Goal: Find specific page/section: Find specific page/section

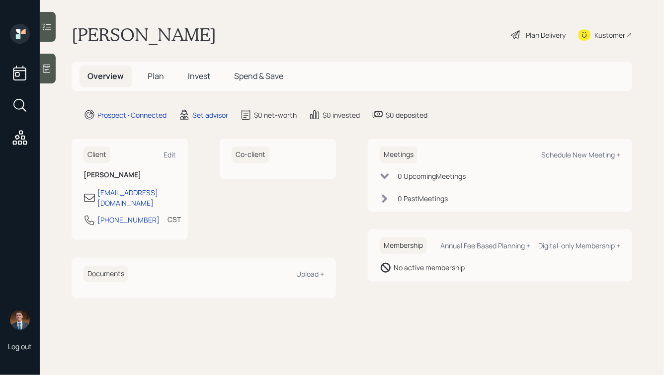
click at [49, 72] on icon at bounding box center [47, 69] width 10 height 10
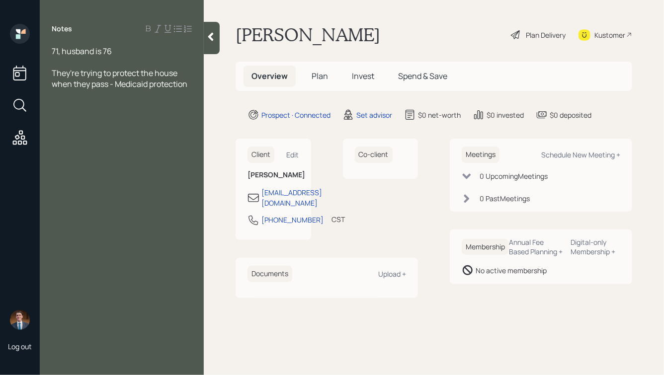
click at [207, 48] on div at bounding box center [212, 38] width 16 height 32
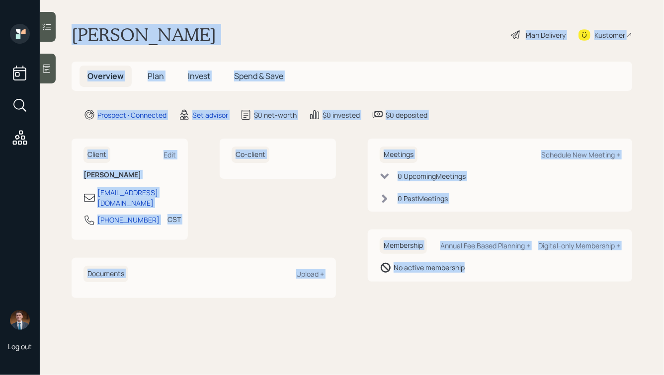
drag, startPoint x: 72, startPoint y: 32, endPoint x: 449, endPoint y: 289, distance: 455.9
click at [449, 289] on main "[PERSON_NAME] Plan Delivery Kustomer Overview Plan Invest Spend & Save Prospect…" at bounding box center [352, 187] width 624 height 375
